Goal: Task Accomplishment & Management: Use online tool/utility

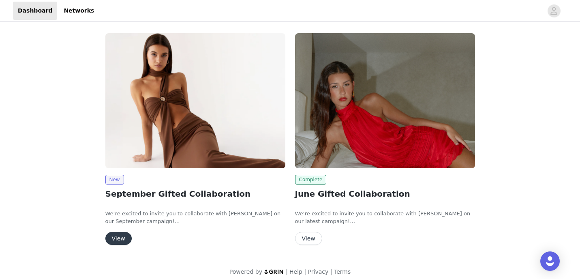
click at [119, 237] on button "View" at bounding box center [118, 238] width 26 height 13
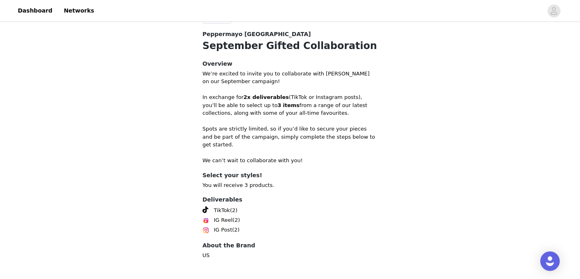
scroll to position [195, 0]
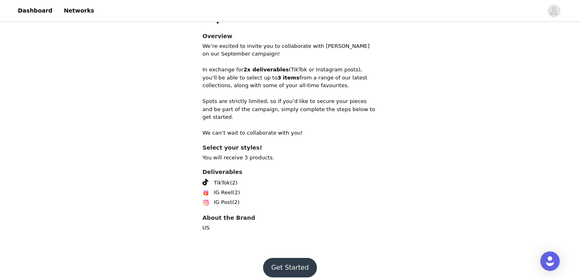
click at [308, 259] on button "Get Started" at bounding box center [290, 267] width 54 height 19
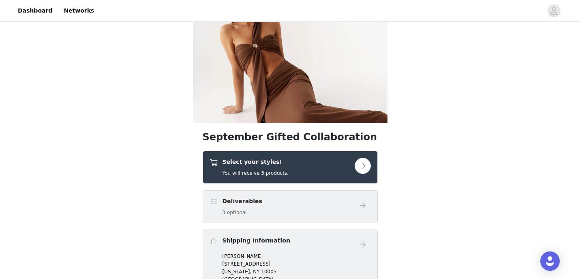
scroll to position [56, 0]
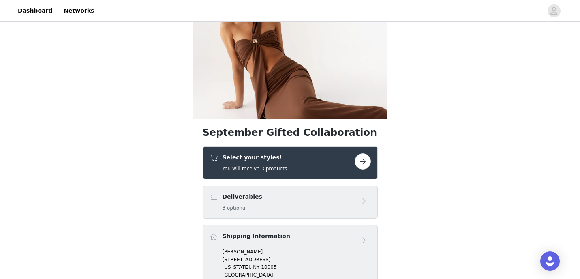
click at [361, 156] on button "button" at bounding box center [363, 161] width 16 height 16
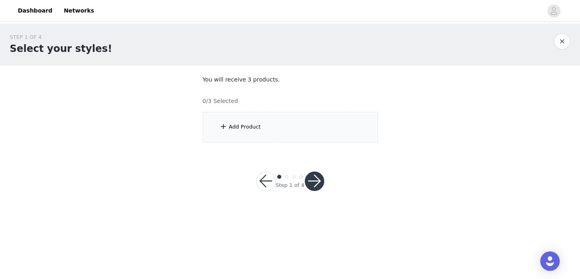
click at [252, 133] on div "Add Product" at bounding box center [290, 127] width 175 height 30
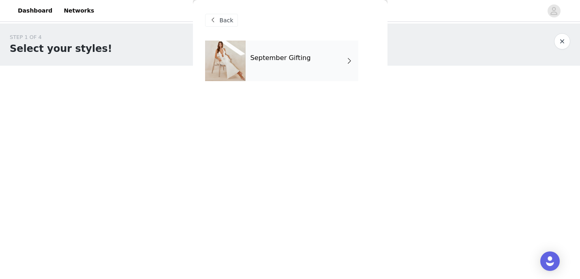
click at [316, 76] on div "September Gifting" at bounding box center [302, 61] width 113 height 41
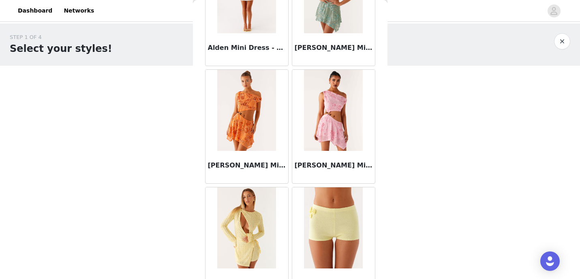
scroll to position [961, 0]
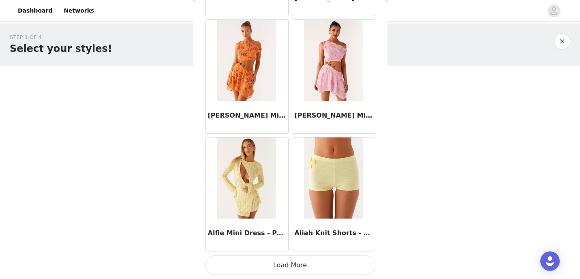
click at [301, 267] on button "Load More" at bounding box center [290, 264] width 170 height 19
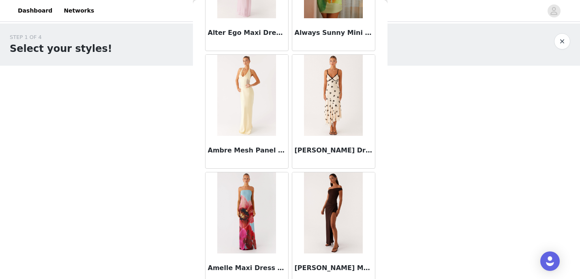
scroll to position [2136, 0]
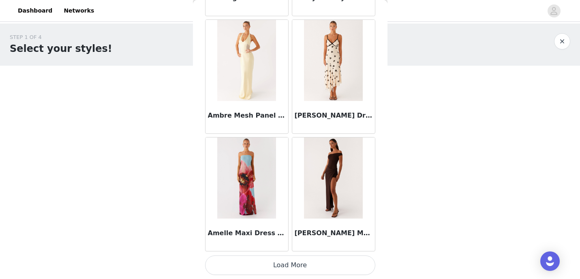
click at [280, 266] on button "Load More" at bounding box center [290, 264] width 170 height 19
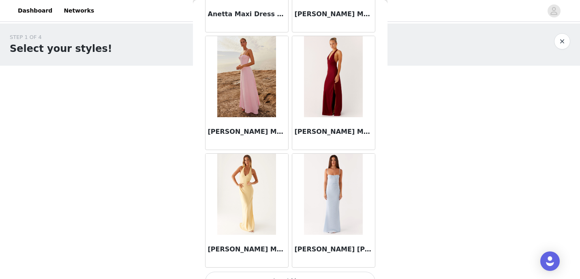
scroll to position [3312, 0]
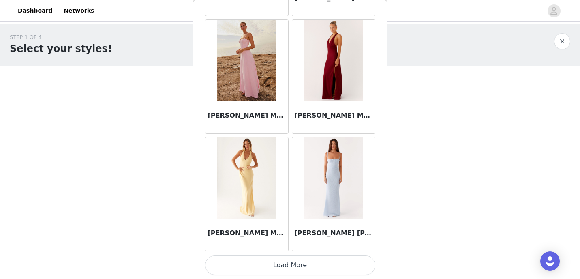
click at [287, 261] on button "Load More" at bounding box center [290, 264] width 170 height 19
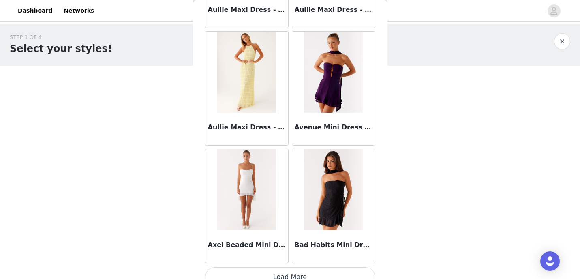
scroll to position [4487, 0]
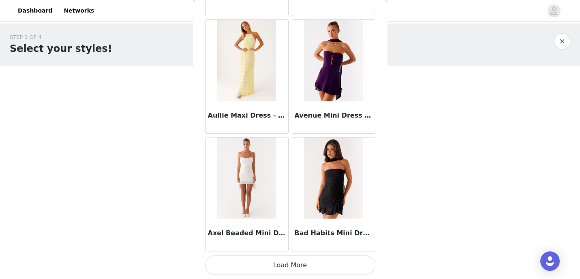
click at [297, 267] on button "Load More" at bounding box center [290, 264] width 170 height 19
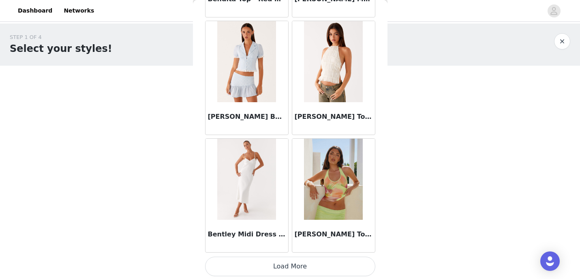
scroll to position [5662, 0]
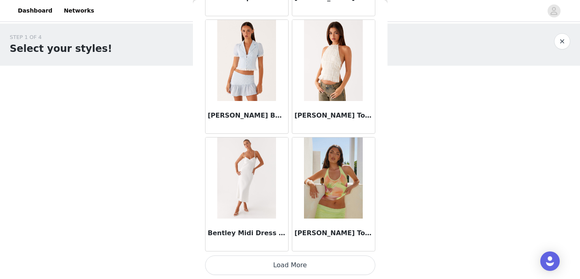
click at [301, 261] on button "Load More" at bounding box center [290, 264] width 170 height 19
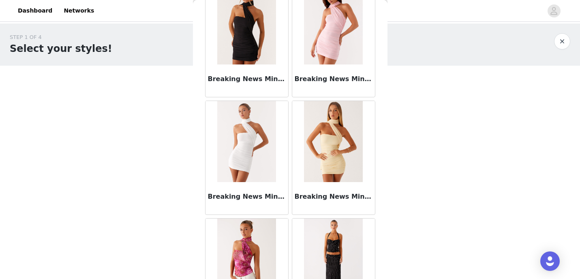
scroll to position [6837, 0]
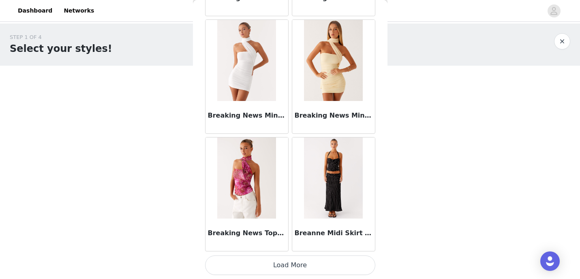
click at [302, 262] on button "Load More" at bounding box center [290, 264] width 170 height 19
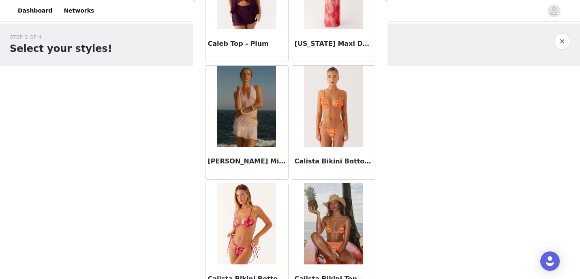
scroll to position [8012, 0]
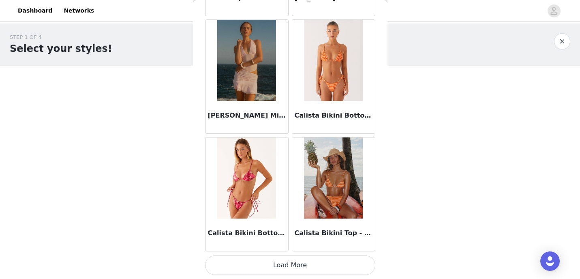
click at [297, 261] on button "Load More" at bounding box center [290, 264] width 170 height 19
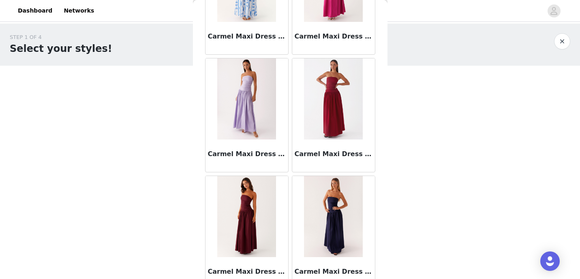
scroll to position [9188, 0]
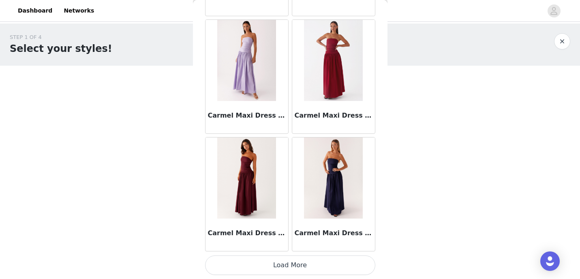
click at [297, 268] on button "Load More" at bounding box center [290, 264] width 170 height 19
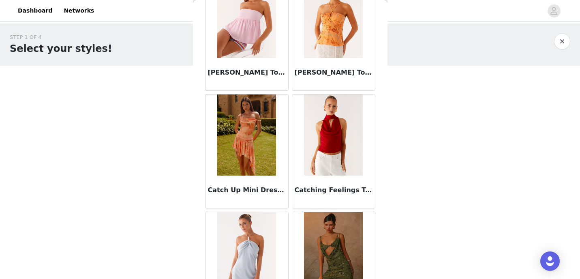
scroll to position [10363, 0]
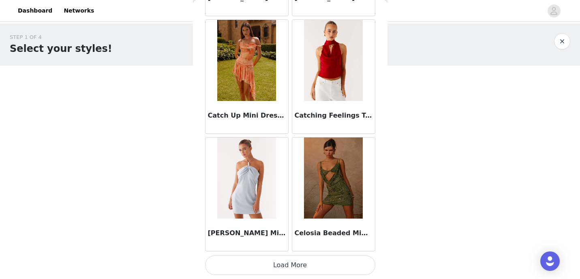
click at [295, 265] on button "Load More" at bounding box center [290, 264] width 170 height 19
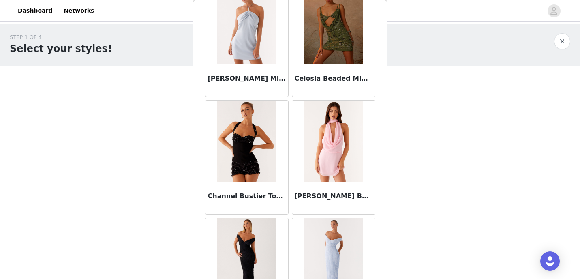
scroll to position [10518, 0]
click at [252, 165] on img at bounding box center [246, 140] width 59 height 81
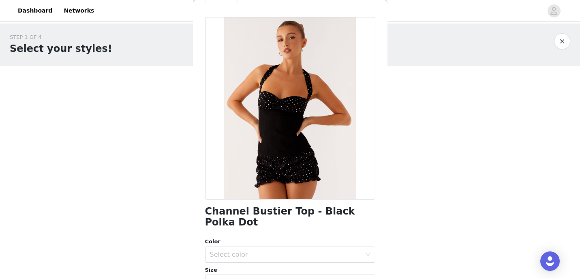
scroll to position [0, 0]
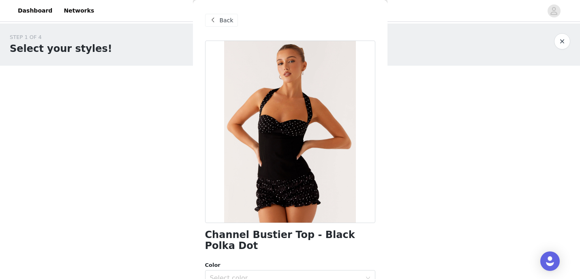
click at [225, 22] on span "Back" at bounding box center [227, 20] width 14 height 9
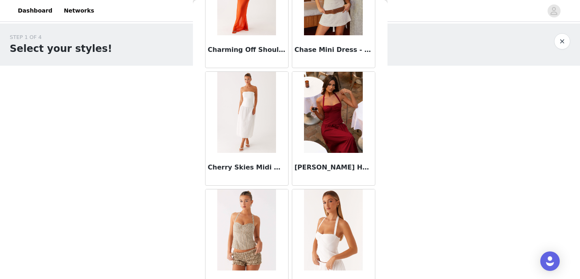
scroll to position [11538, 0]
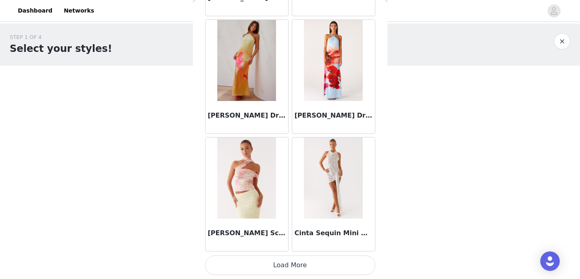
click at [311, 260] on button "Load More" at bounding box center [290, 264] width 170 height 19
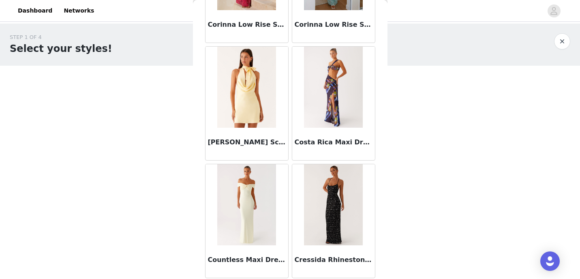
scroll to position [12713, 0]
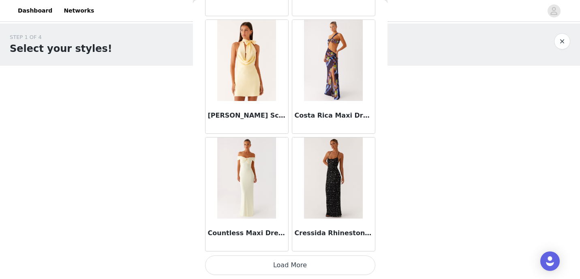
click at [297, 270] on button "Load More" at bounding box center [290, 264] width 170 height 19
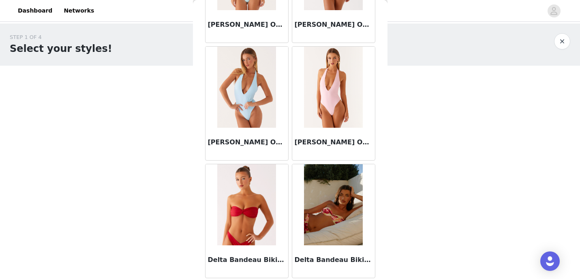
scroll to position [13888, 0]
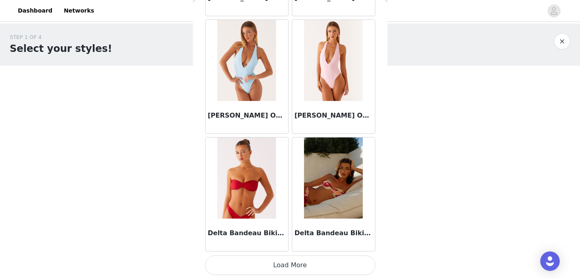
click at [289, 269] on button "Load More" at bounding box center [290, 264] width 170 height 19
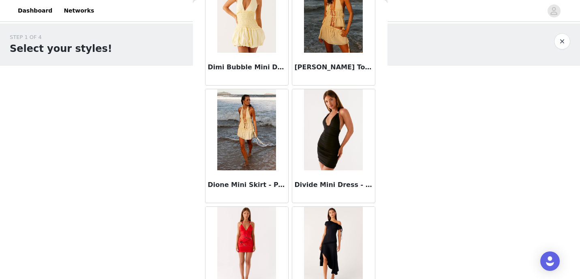
scroll to position [15064, 0]
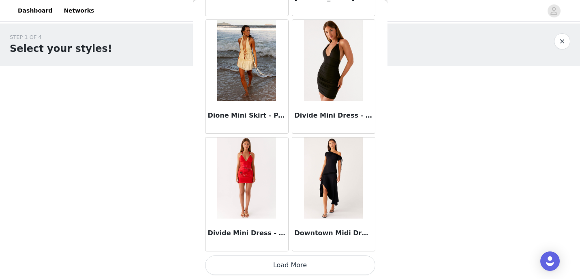
click at [278, 269] on button "Load More" at bounding box center [290, 264] width 170 height 19
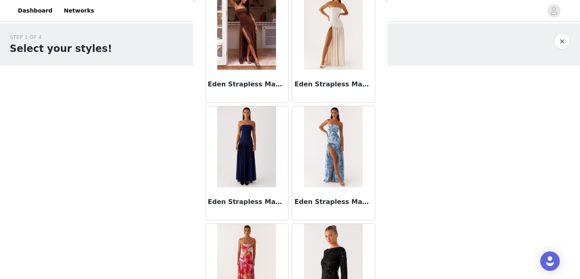
scroll to position [16239, 0]
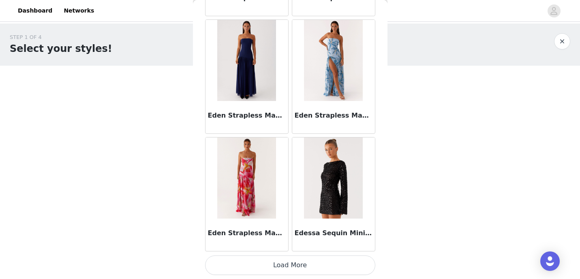
click at [295, 265] on button "Load More" at bounding box center [290, 264] width 170 height 19
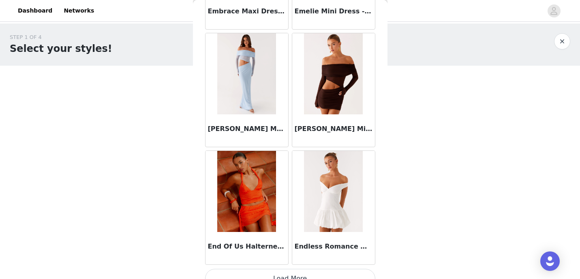
scroll to position [17414, 0]
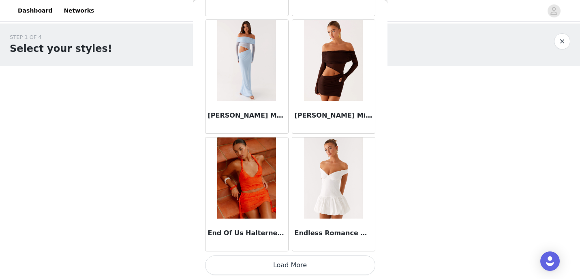
click at [295, 262] on button "Load More" at bounding box center [290, 264] width 170 height 19
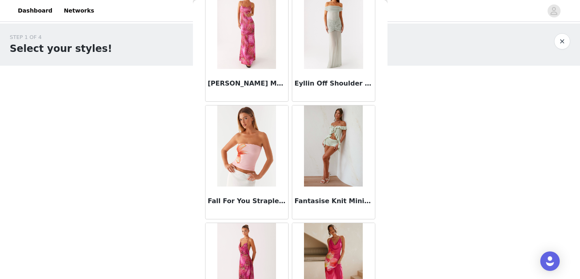
scroll to position [18589, 0]
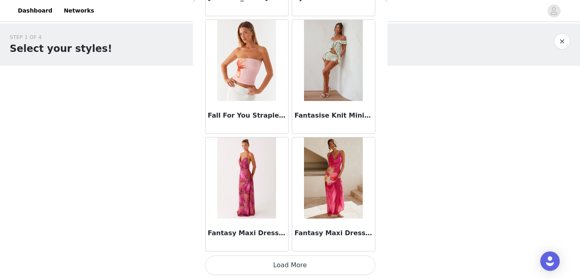
click at [309, 268] on button "Load More" at bounding box center [290, 264] width 170 height 19
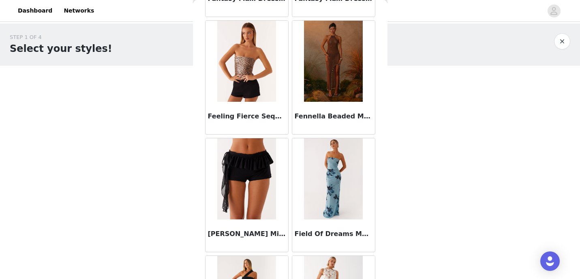
scroll to position [18824, 0]
click at [334, 67] on img at bounding box center [333, 60] width 59 height 81
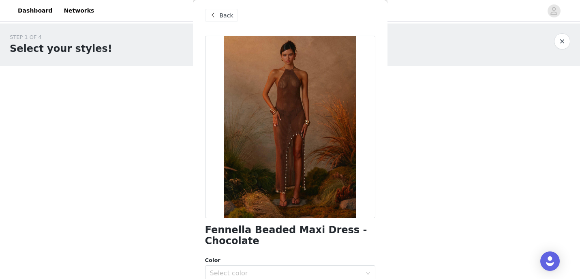
scroll to position [0, 0]
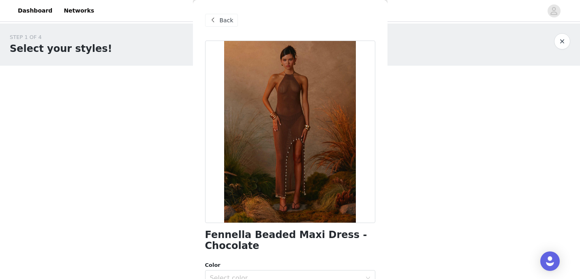
click at [227, 17] on span "Back" at bounding box center [227, 20] width 14 height 9
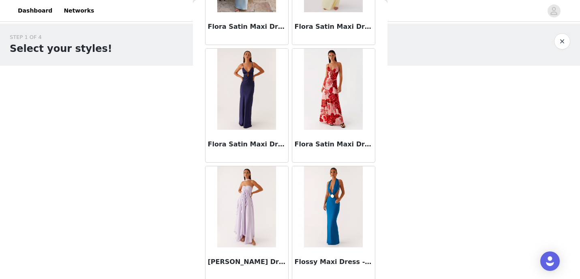
scroll to position [19764, 0]
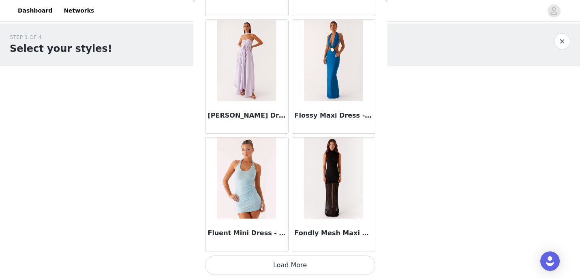
click at [298, 271] on button "Load More" at bounding box center [290, 264] width 170 height 19
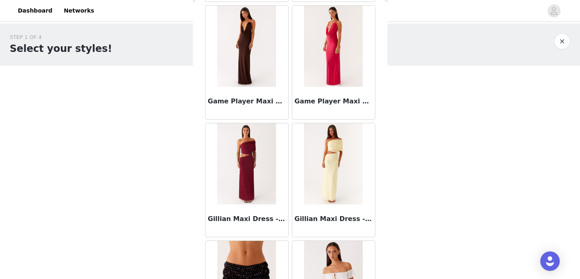
scroll to position [20940, 0]
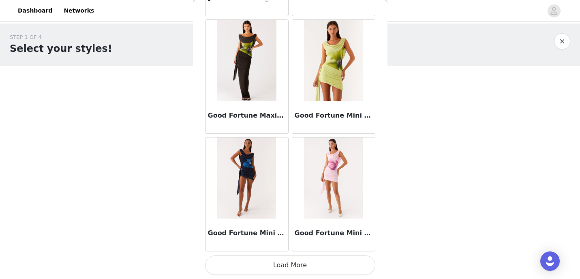
click at [291, 267] on button "Load More" at bounding box center [290, 264] width 170 height 19
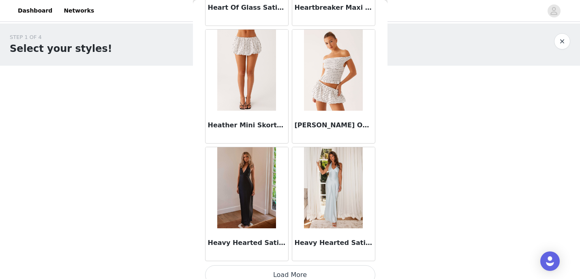
scroll to position [22115, 0]
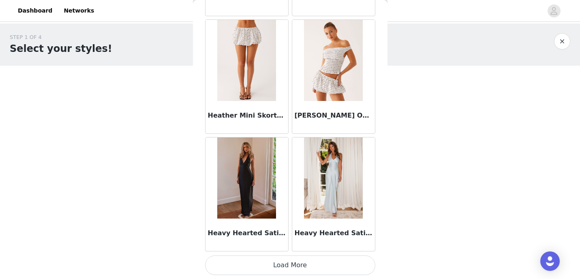
click at [285, 261] on button "Load More" at bounding box center [290, 264] width 170 height 19
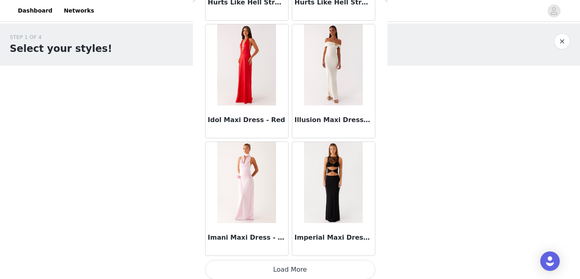
scroll to position [23290, 0]
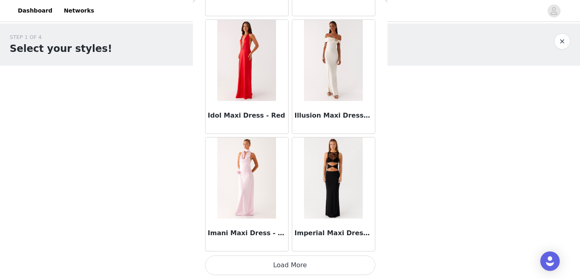
click at [294, 269] on button "Load More" at bounding box center [290, 264] width 170 height 19
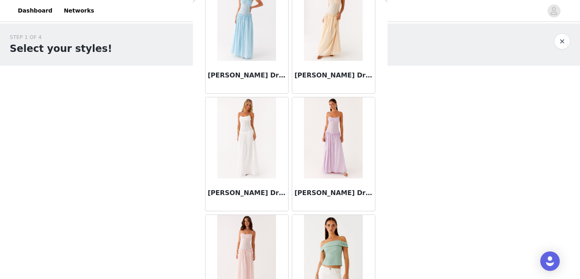
scroll to position [24465, 0]
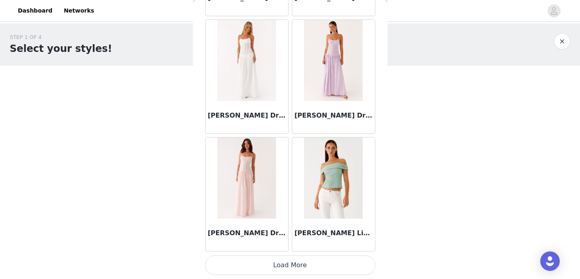
click at [297, 269] on button "Load More" at bounding box center [290, 264] width 170 height 19
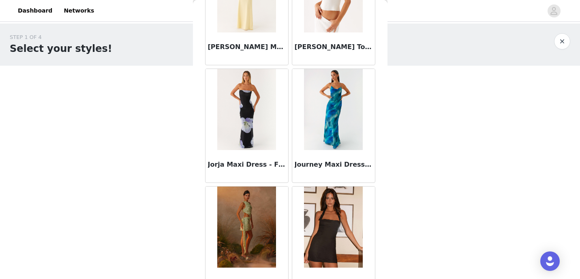
scroll to position [25640, 0]
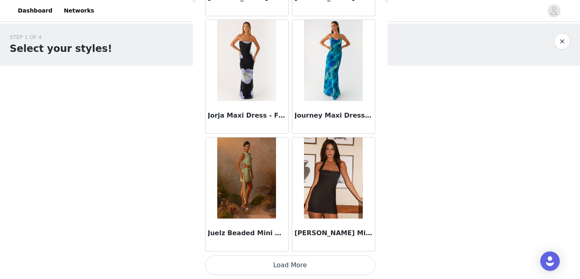
click at [282, 270] on button "Load More" at bounding box center [290, 264] width 170 height 19
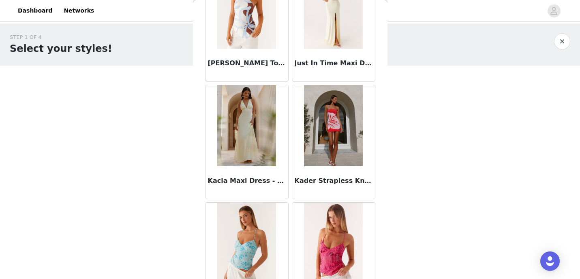
scroll to position [26045, 0]
